Goal: Task Accomplishment & Management: Complete application form

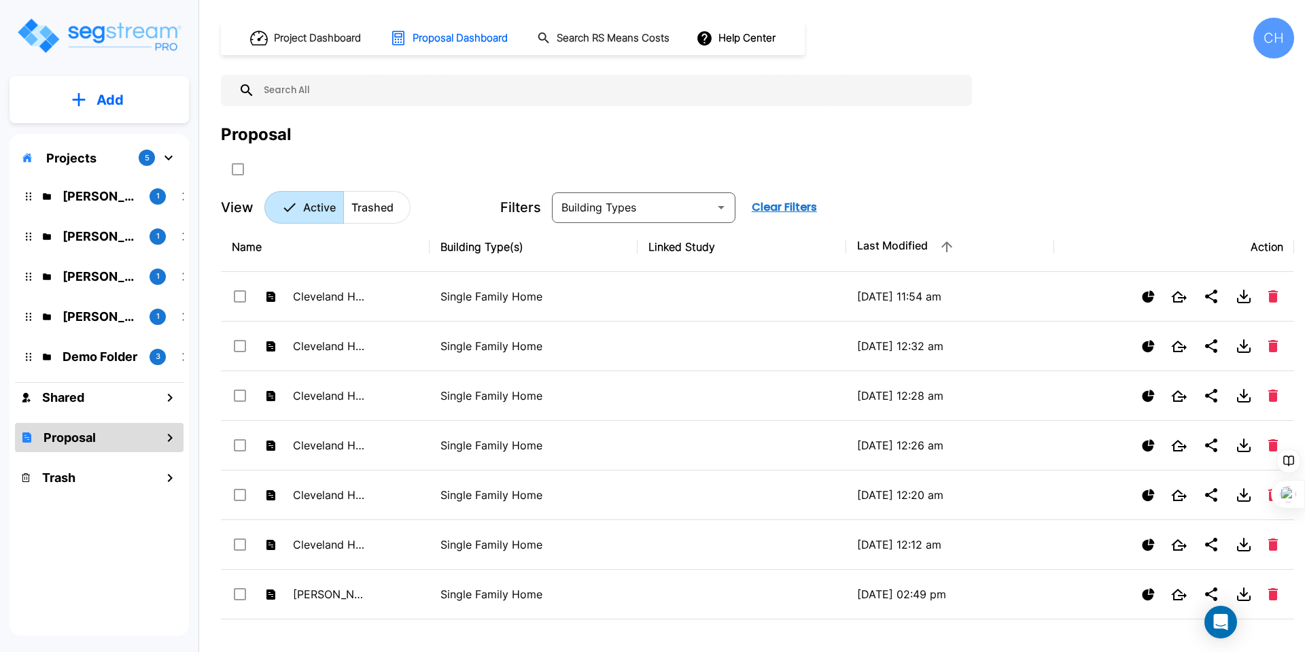
click at [78, 226] on div "[PERSON_NAME] 1" at bounding box center [109, 236] width 178 height 29
click at [93, 234] on p "[PERSON_NAME]" at bounding box center [101, 236] width 76 height 18
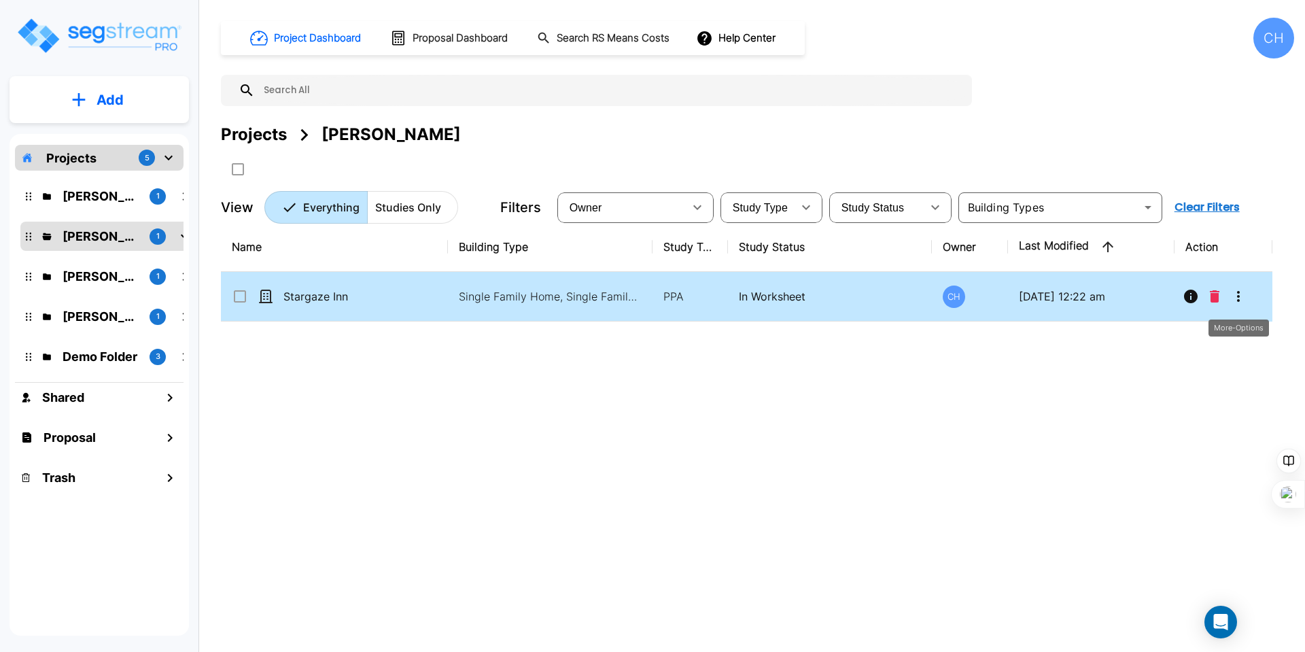
click at [1242, 302] on icon "More-Options" at bounding box center [1238, 296] width 16 height 16
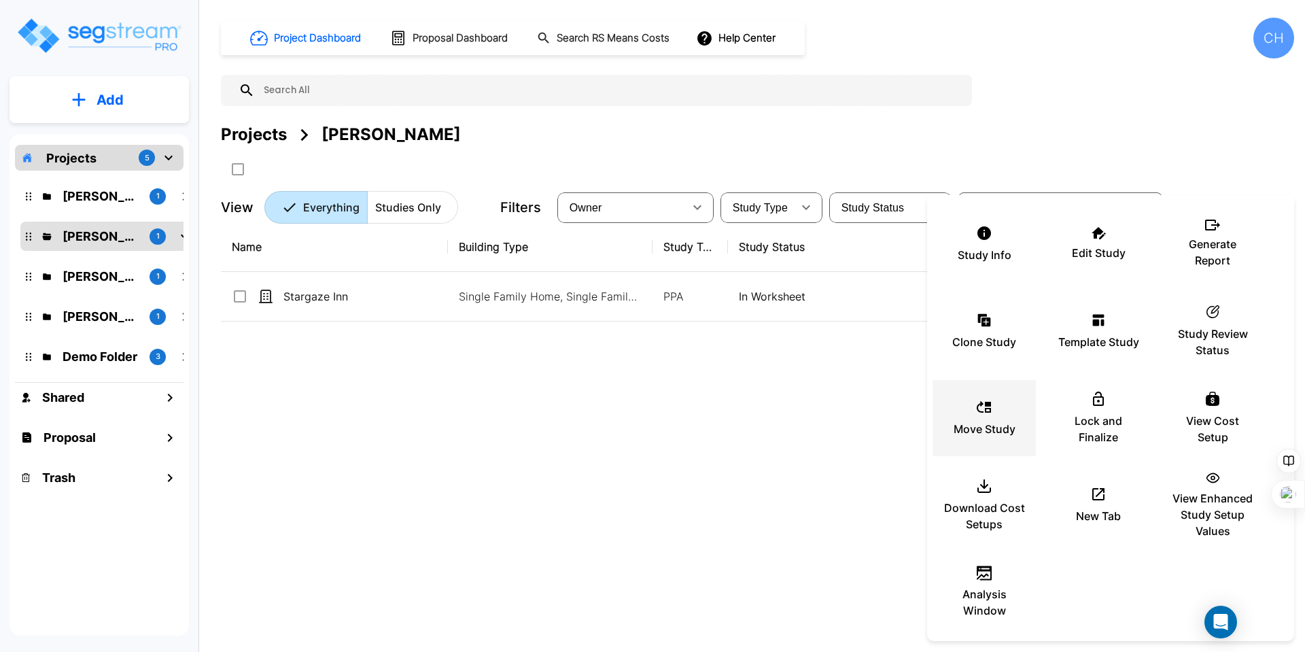
drag, startPoint x: 873, startPoint y: 432, endPoint x: 934, endPoint y: 400, distance: 68.4
click at [875, 432] on div at bounding box center [652, 326] width 1305 height 652
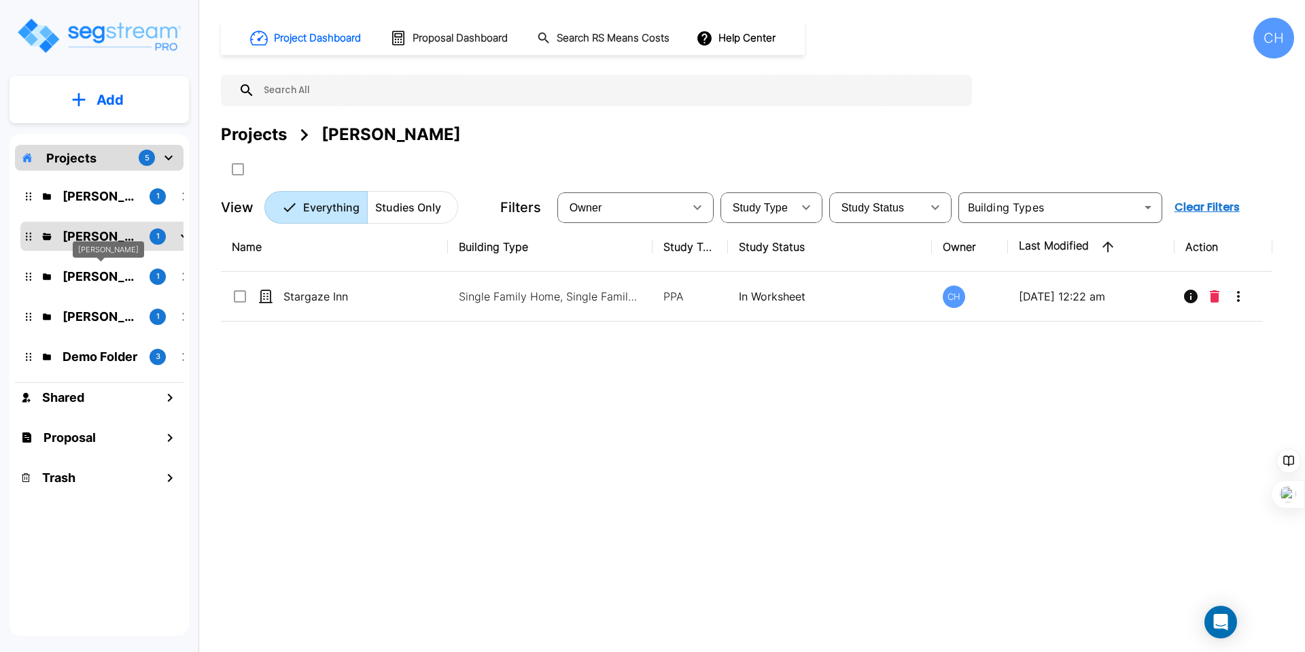
click at [97, 282] on p "[PERSON_NAME]" at bounding box center [101, 276] width 76 height 18
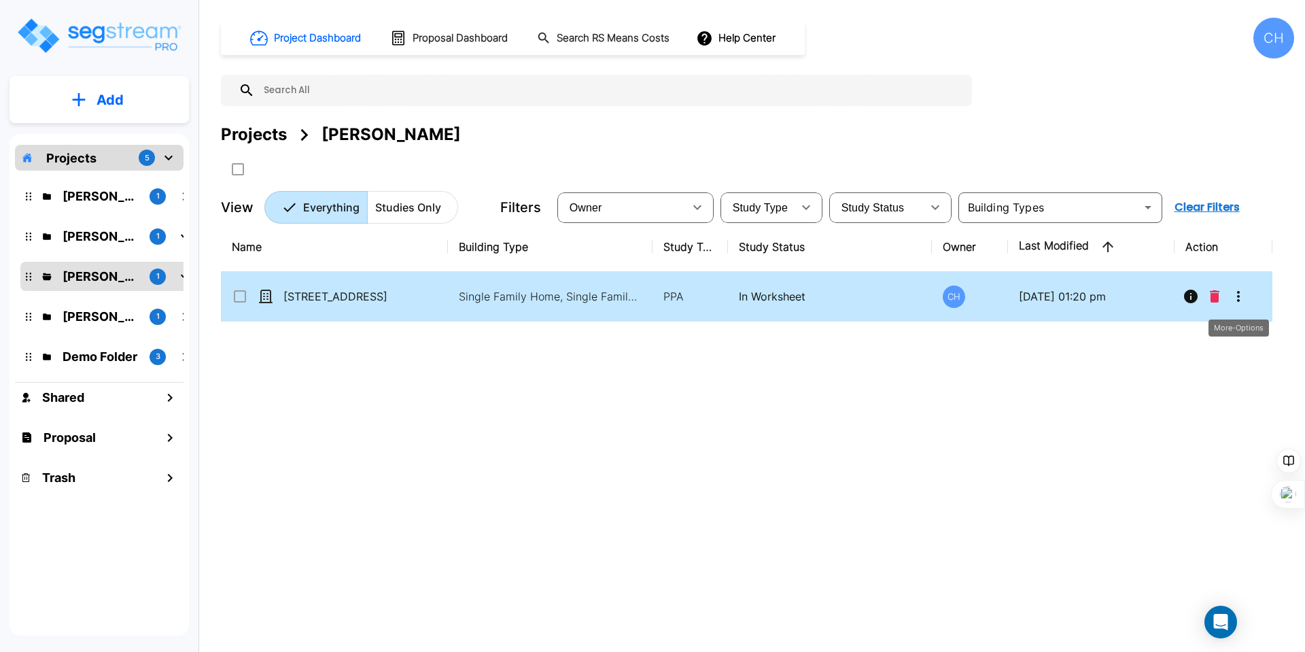
click at [1235, 302] on icon "More-Options" at bounding box center [1238, 296] width 16 height 16
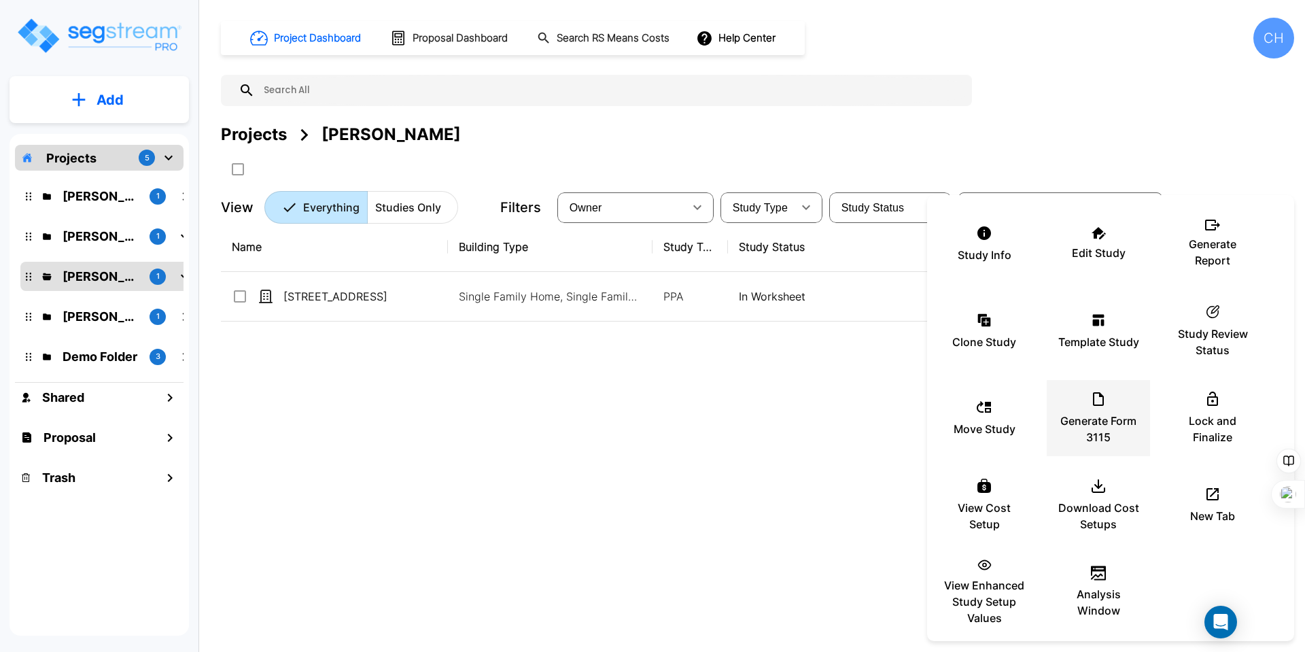
click at [1111, 407] on div "Generate Form 3115" at bounding box center [1099, 418] width 82 height 68
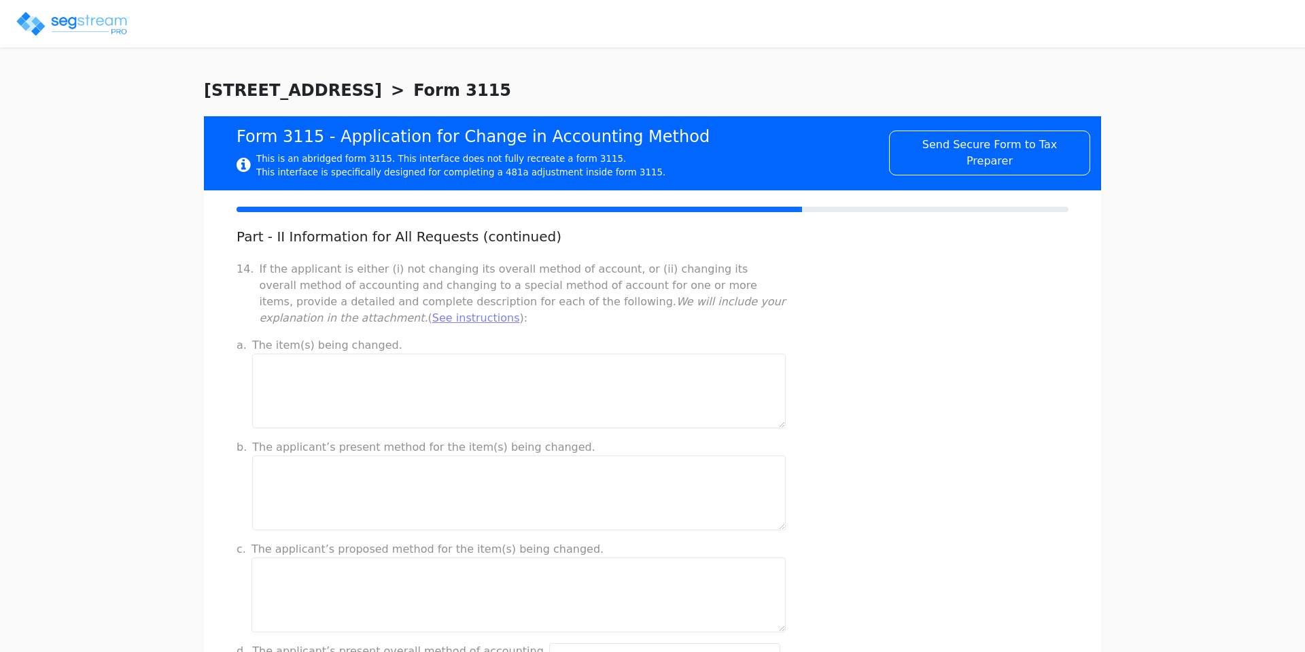
checkbox input "true"
click at [66, 15] on img at bounding box center [73, 23] width 116 height 27
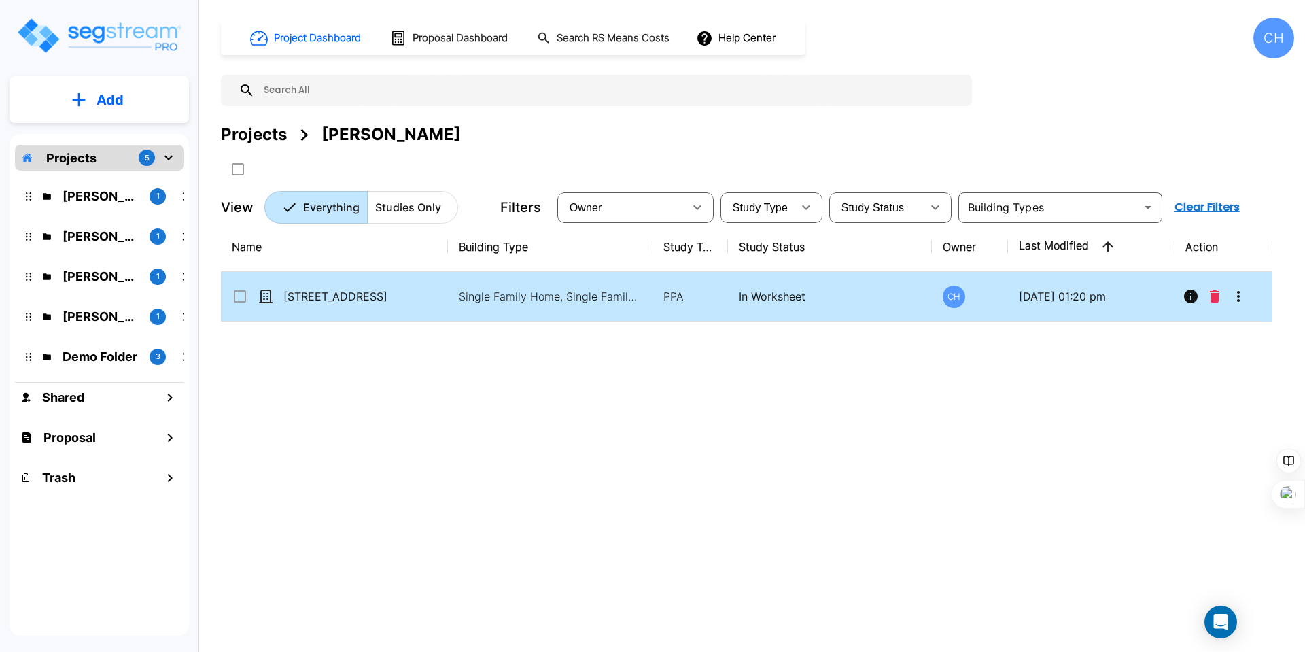
click at [1228, 293] on button "More-Options" at bounding box center [1238, 296] width 27 height 27
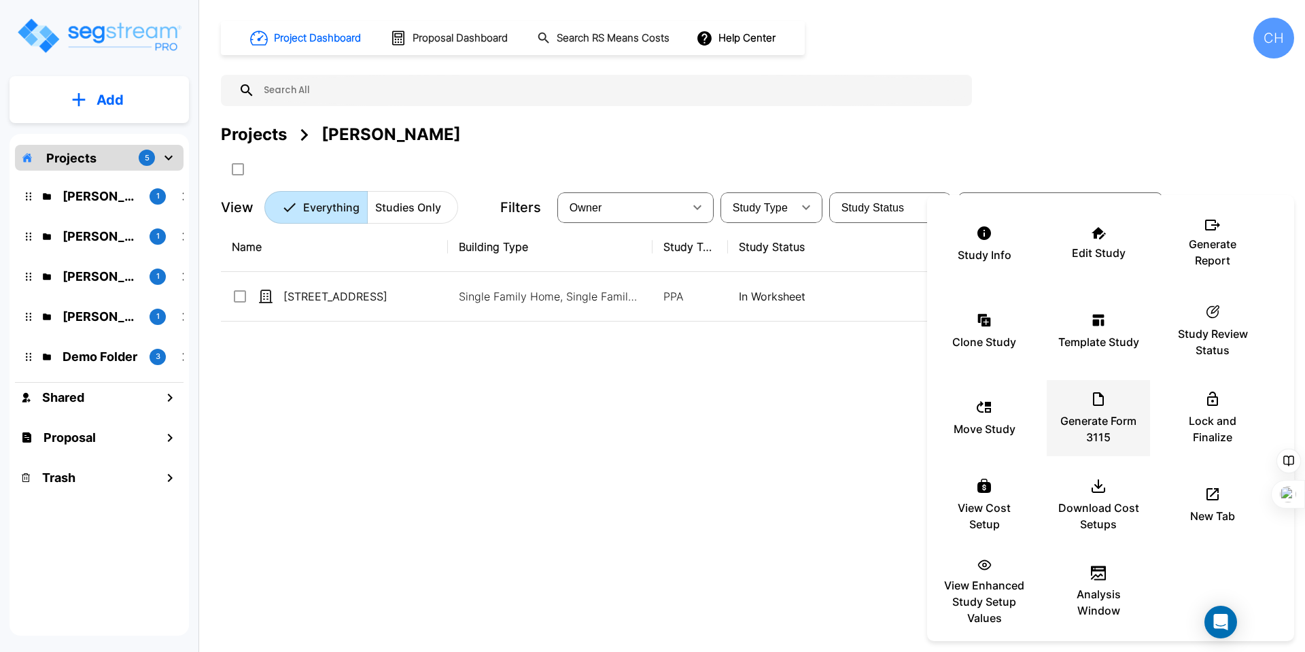
click at [1128, 408] on div "Generate Form 3115" at bounding box center [1099, 418] width 82 height 68
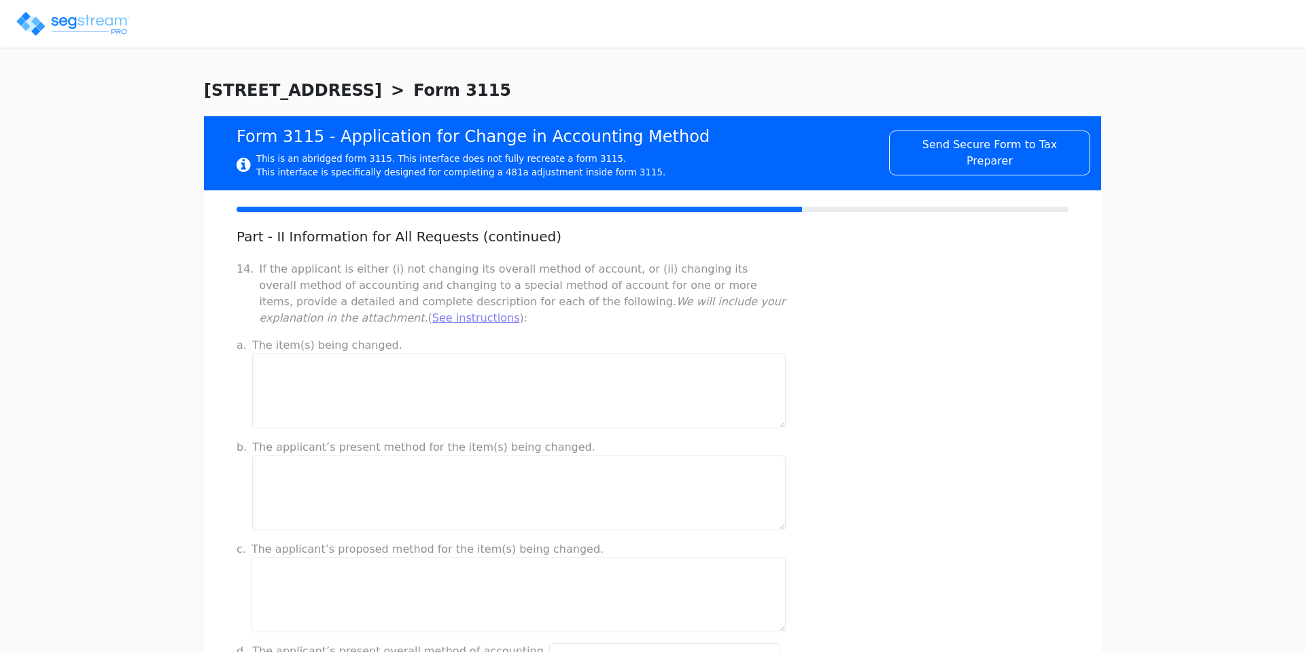
checkbox input "true"
drag, startPoint x: 362, startPoint y: 308, endPoint x: 328, endPoint y: 372, distance: 73.0
